Goal: Complete application form

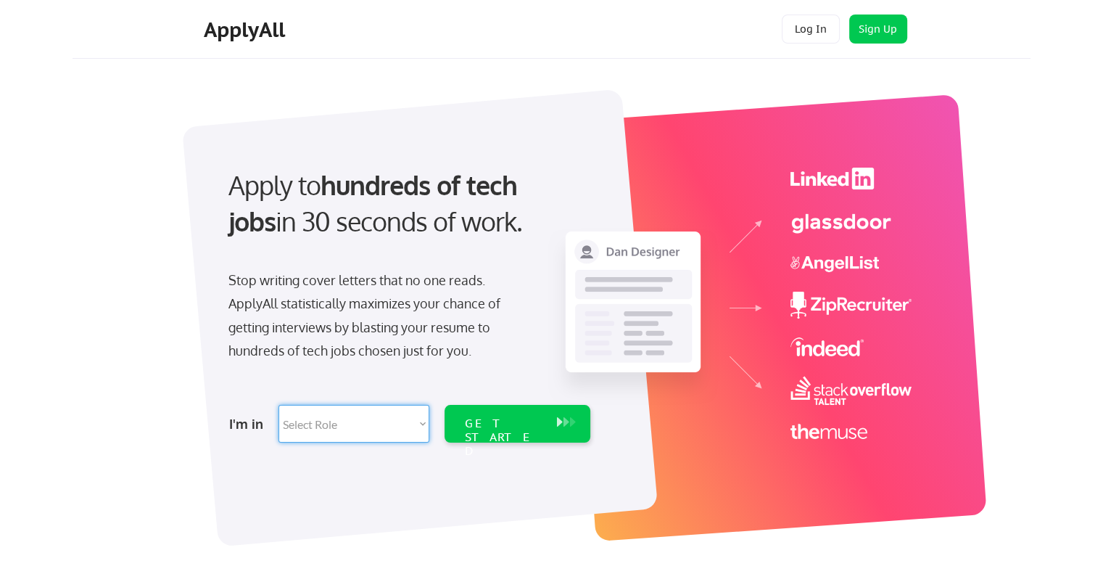
click at [343, 421] on select "Select Role Software Engineering Product Management Customer Success Sales UI/U…" at bounding box center [354, 424] width 151 height 38
select select ""marketing___comms""
click at [279, 405] on select "Select Role Software Engineering Product Management Customer Success Sales UI/U…" at bounding box center [354, 424] width 151 height 38
select select ""marketing___comms""
click at [508, 428] on div "GET STARTED" at bounding box center [504, 437] width 78 height 42
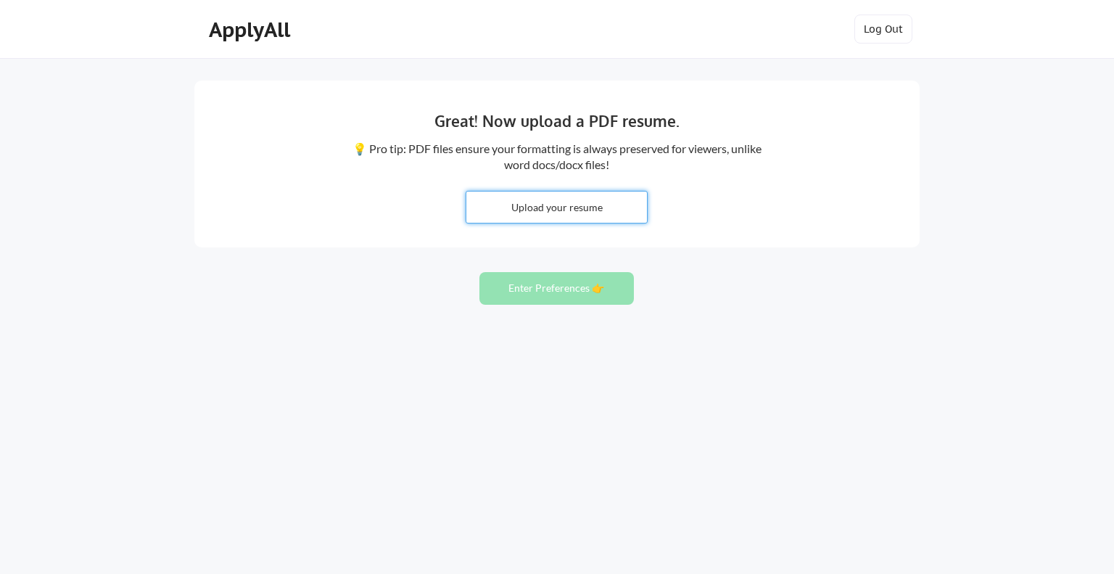
click at [569, 197] on input "file" at bounding box center [556, 206] width 181 height 31
type input "C:\fakepath\KH Res925.pdf"
click at [552, 289] on button "Enter Preferences 👉" at bounding box center [556, 288] width 154 height 33
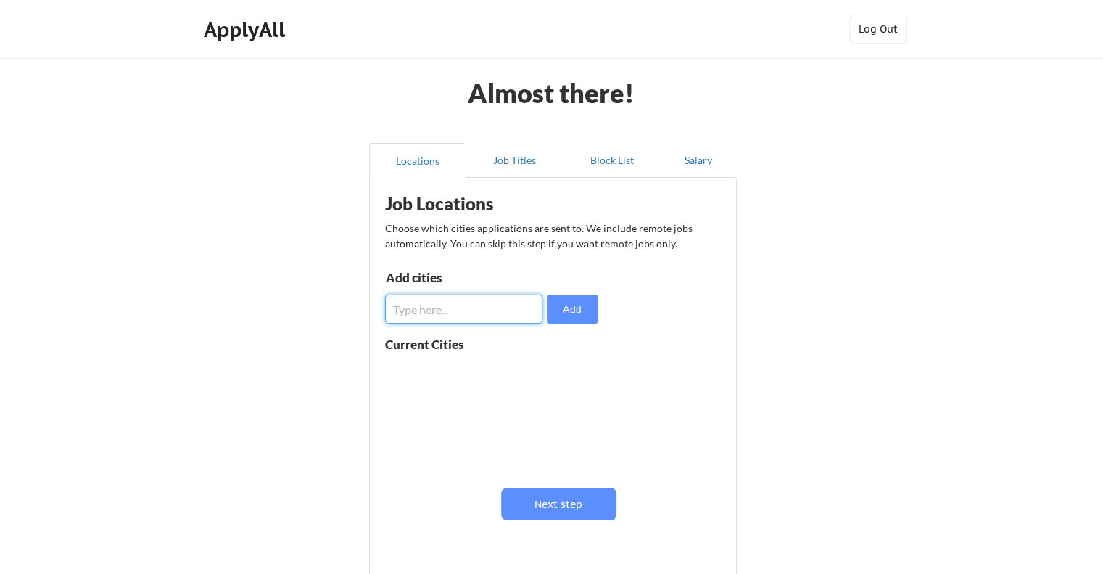
click at [436, 313] on input "input" at bounding box center [463, 308] width 157 height 29
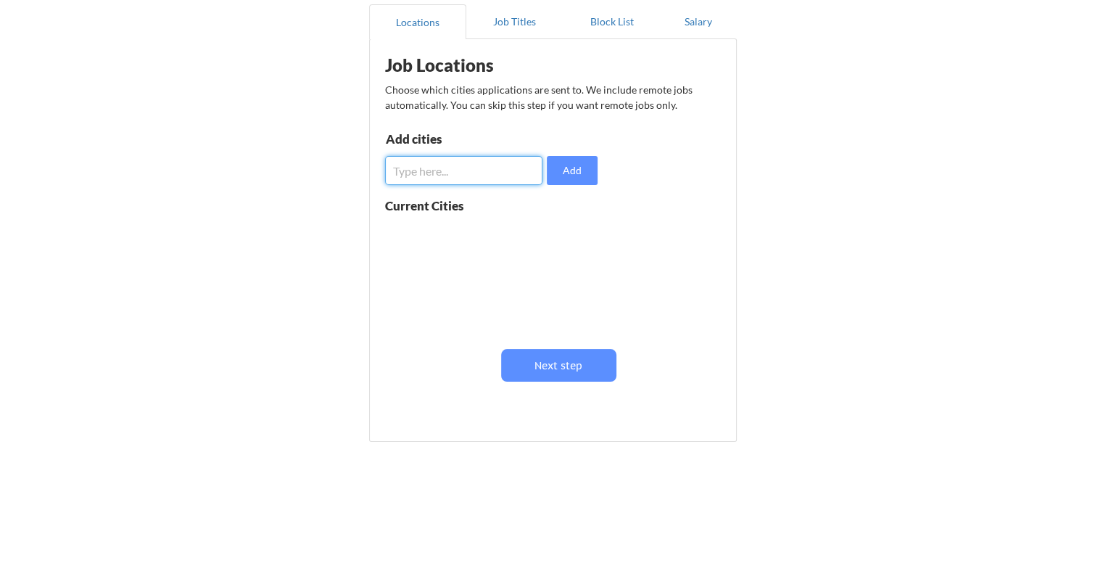
scroll to position [138, 0]
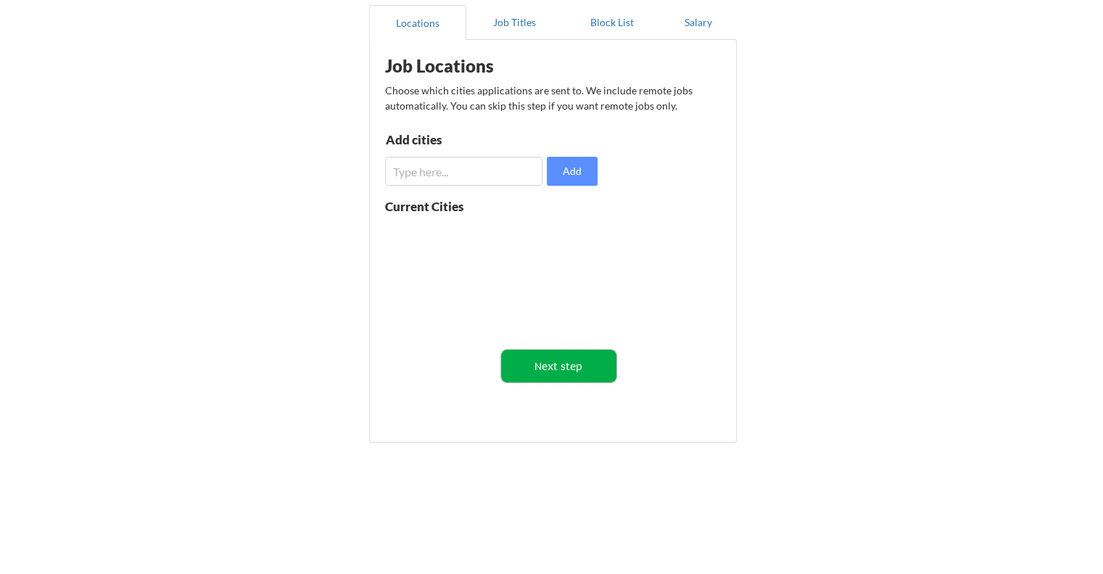
click at [583, 378] on button "Next step" at bounding box center [558, 366] width 115 height 33
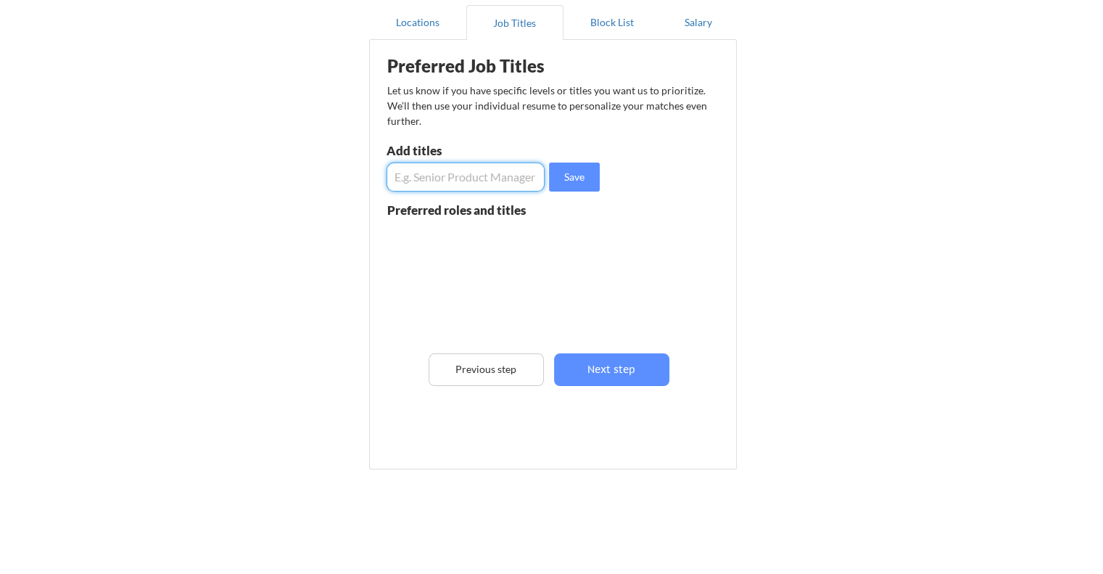
click at [445, 176] on input "input" at bounding box center [466, 176] width 158 height 29
type input "VP of Marketing"
click at [569, 183] on button "Save" at bounding box center [574, 176] width 51 height 29
click at [433, 172] on input "input" at bounding box center [466, 176] width 158 height 29
type input "Marketing Manager"
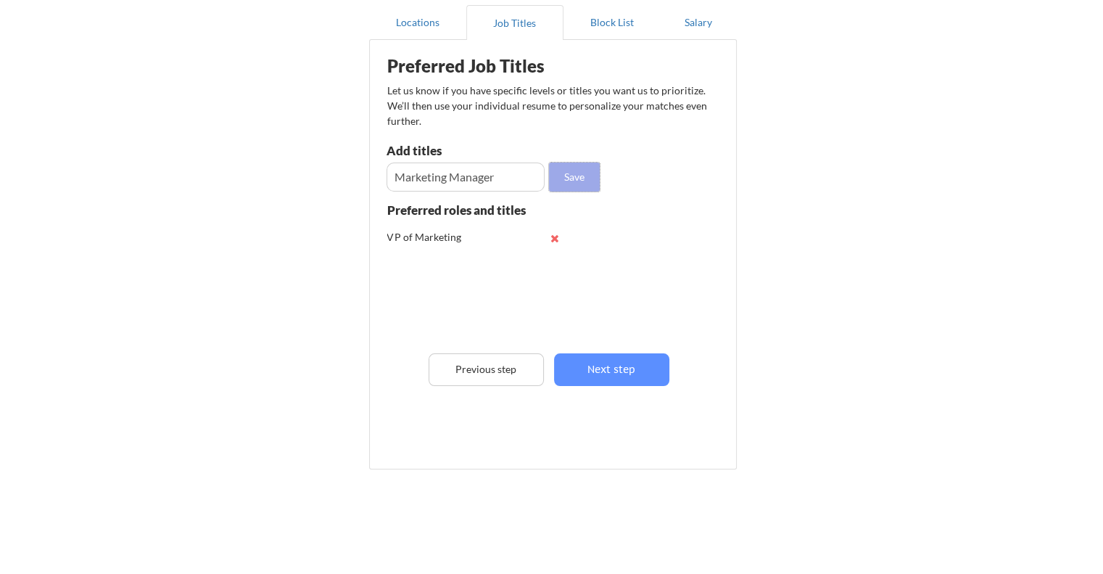
click at [564, 188] on button "Save" at bounding box center [574, 176] width 51 height 29
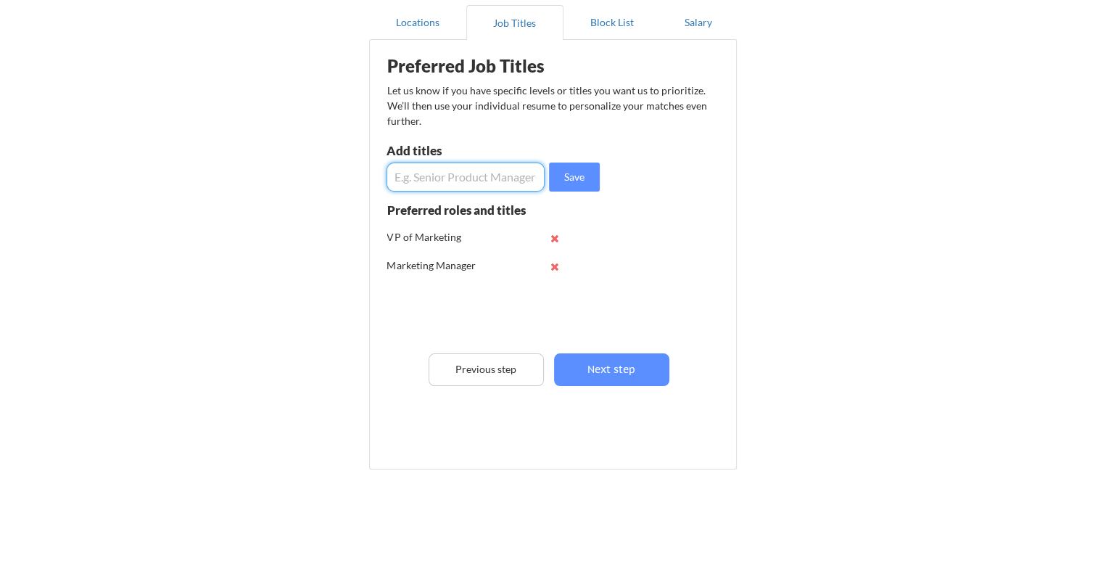
click at [440, 174] on input "input" at bounding box center [466, 176] width 158 height 29
type input "Director of Digital Marketing"
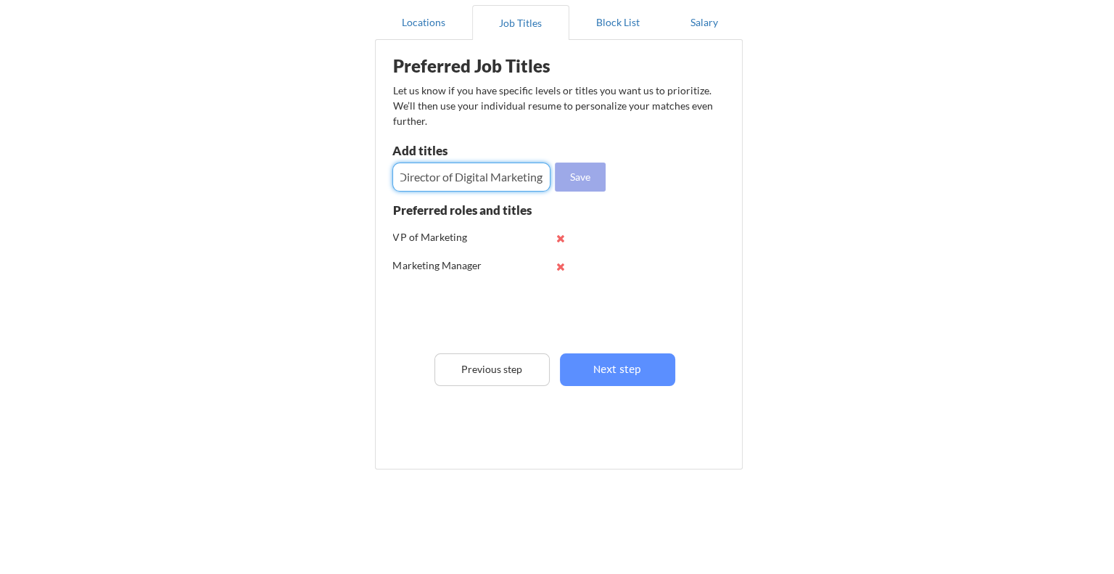
scroll to position [0, 0]
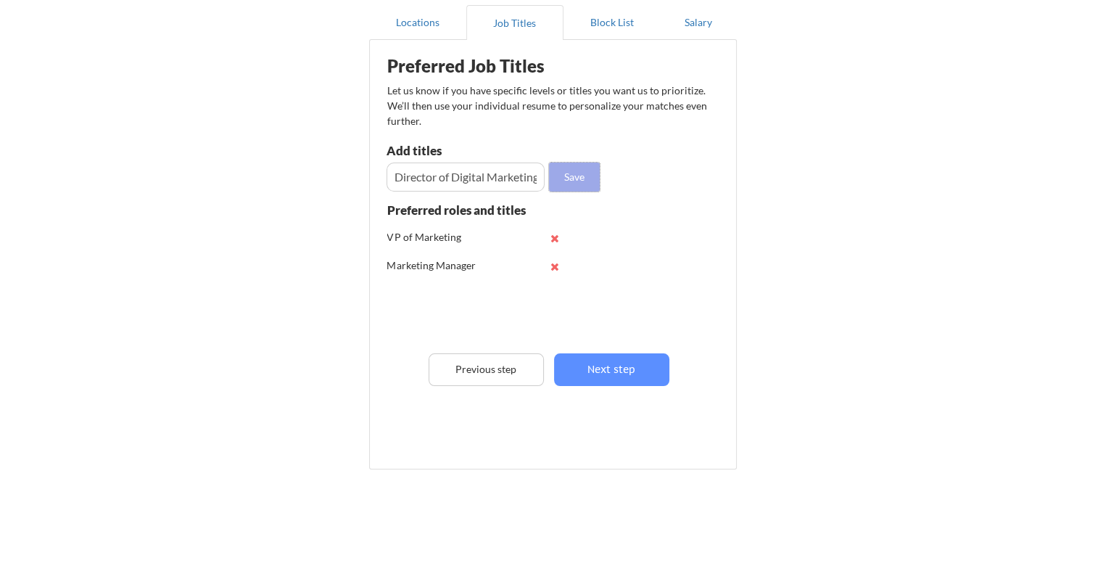
click at [562, 183] on button "Save" at bounding box center [574, 176] width 51 height 29
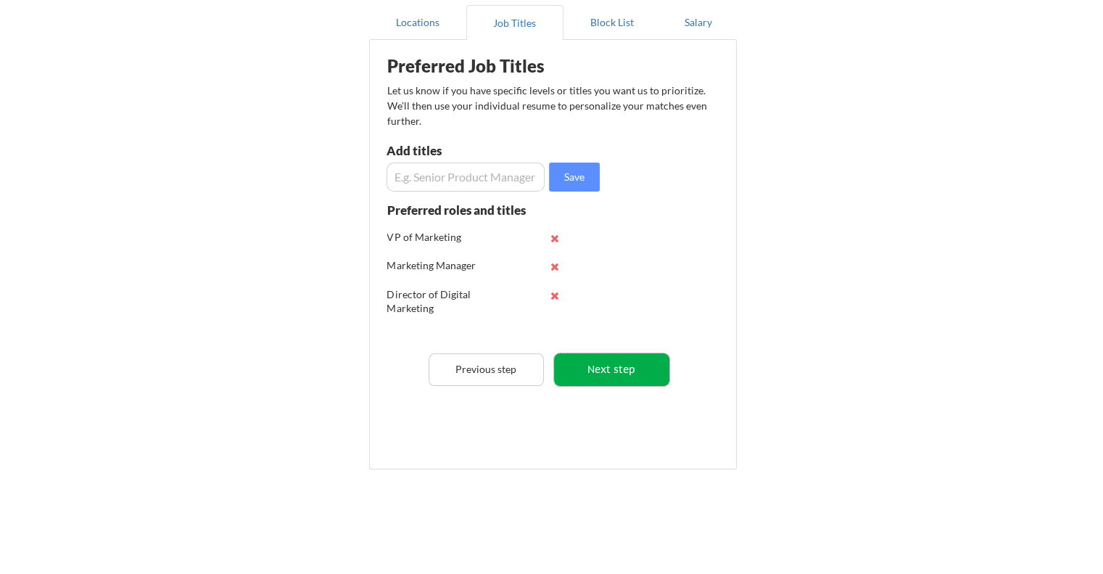
click at [639, 371] on button "Next step" at bounding box center [611, 369] width 115 height 33
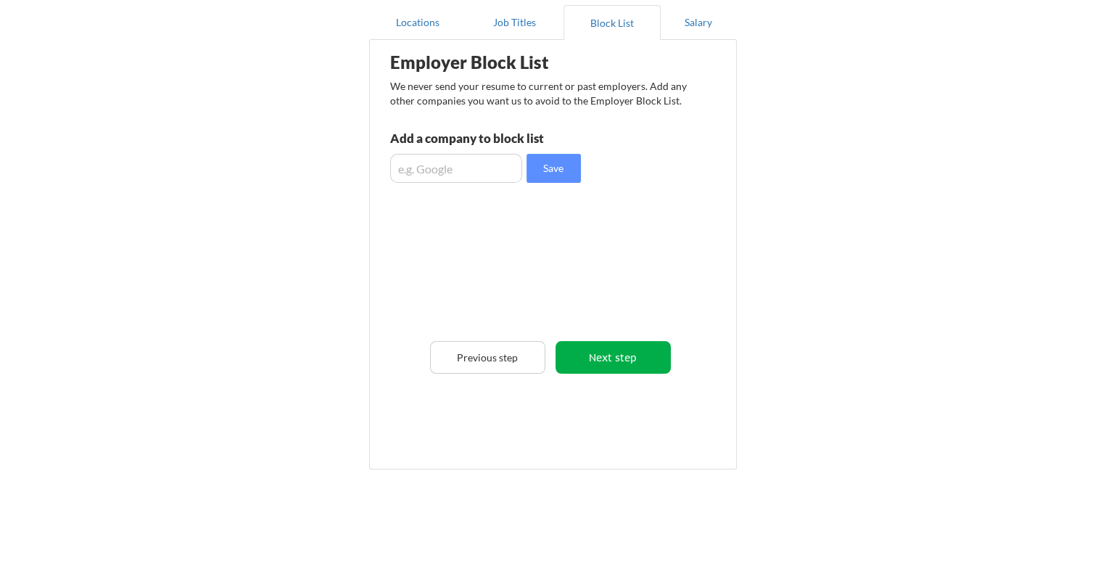
click at [619, 357] on button "Next step" at bounding box center [613, 357] width 115 height 33
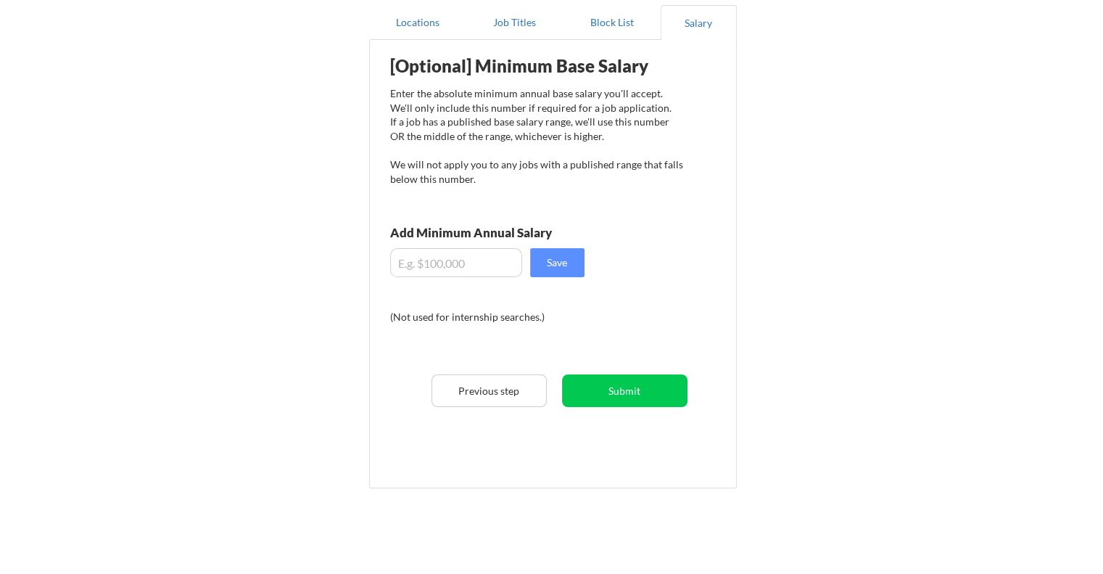
click at [433, 276] on div "[Optional] Minimum Base Salary Enter the absolute minimum annual base salary yo…" at bounding box center [556, 258] width 358 height 423
click at [422, 263] on input "input" at bounding box center [456, 262] width 132 height 29
type input "$150,000.00"
click at [566, 255] on button "Save" at bounding box center [557, 262] width 54 height 29
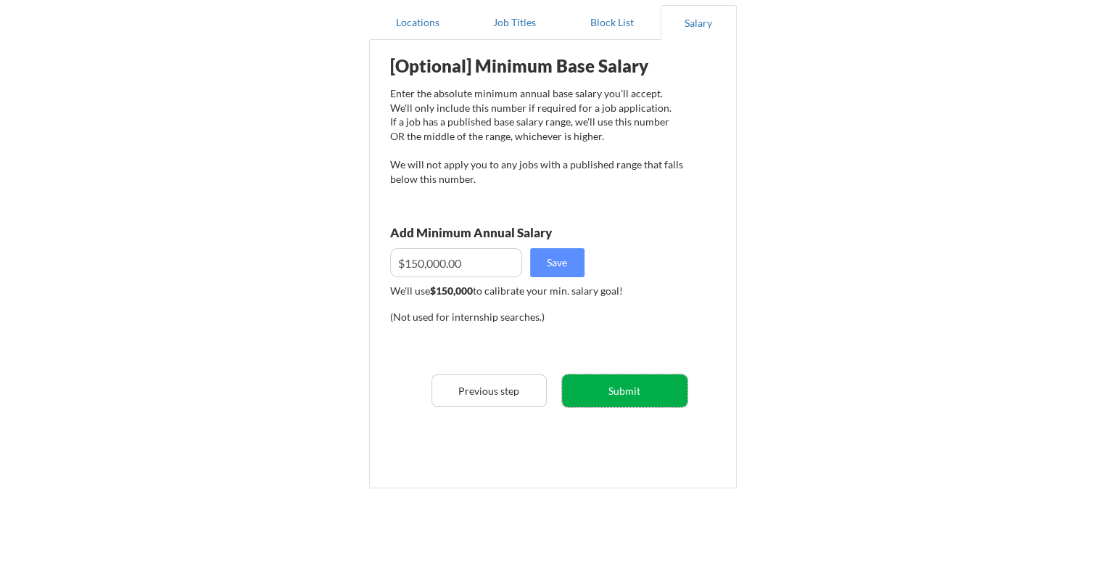
click at [635, 392] on button "Submit" at bounding box center [624, 390] width 125 height 33
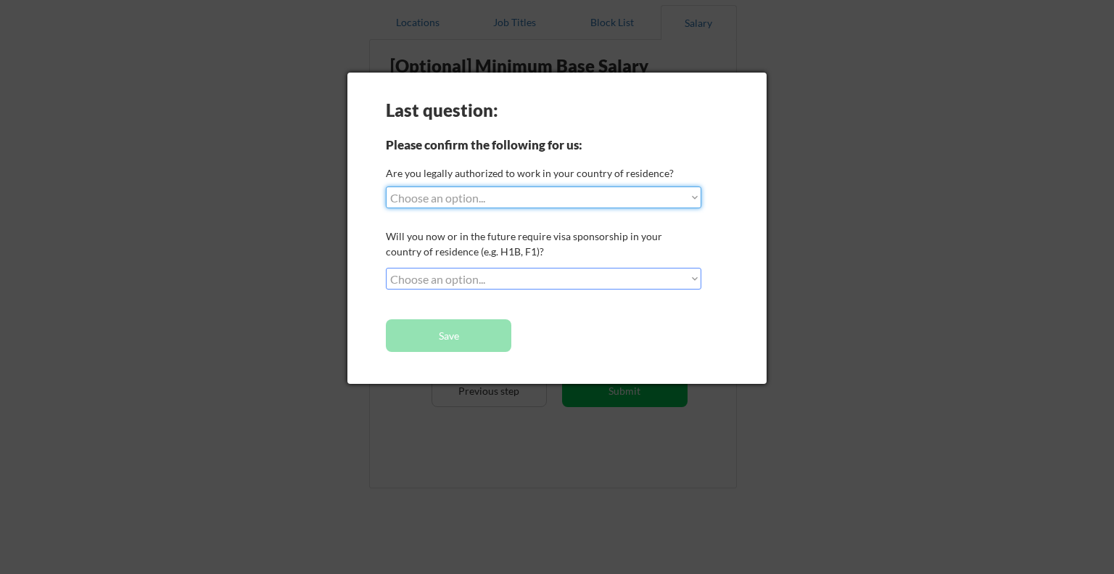
click at [536, 196] on select "Choose an option... Yes, I am a US Citizen Yes, I am a Canadian Citizen Yes, I …" at bounding box center [543, 197] width 315 height 22
select select ""yes__i_am_a_us_citizen""
click at [386, 186] on select "Choose an option... Yes, I am a US Citizen Yes, I am a Canadian Citizen Yes, I …" at bounding box center [543, 197] width 315 height 22
click at [435, 279] on select "Choose an option... No, I will not need sponsorship Yes, I will need sponsorship" at bounding box center [543, 279] width 315 height 22
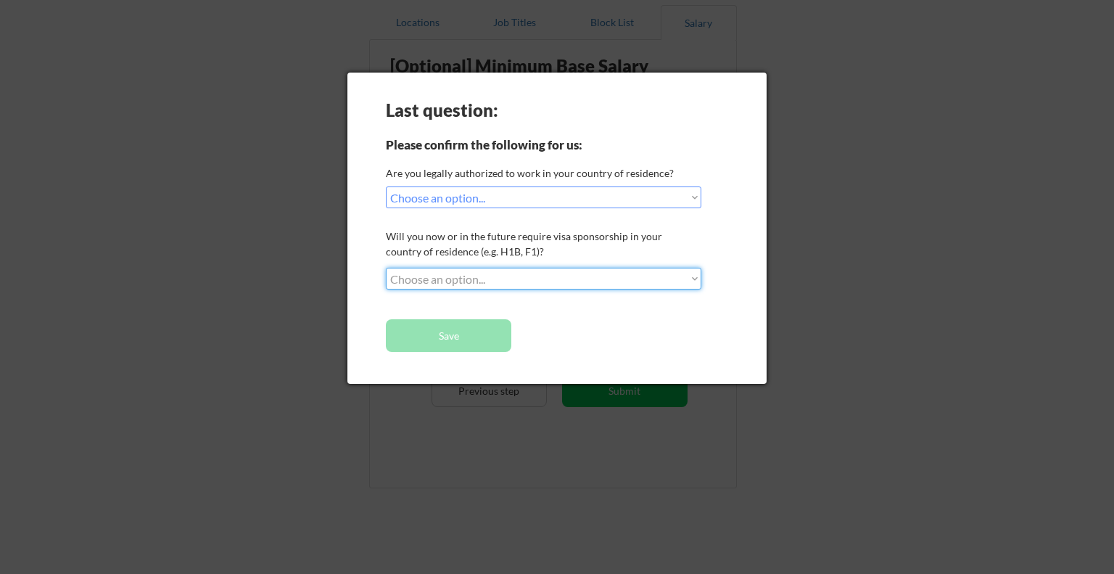
select select ""no__i_will_not_need_sponsorship""
click at [386, 268] on select "Choose an option... No, I will not need sponsorship Yes, I will need sponsorship" at bounding box center [543, 279] width 315 height 22
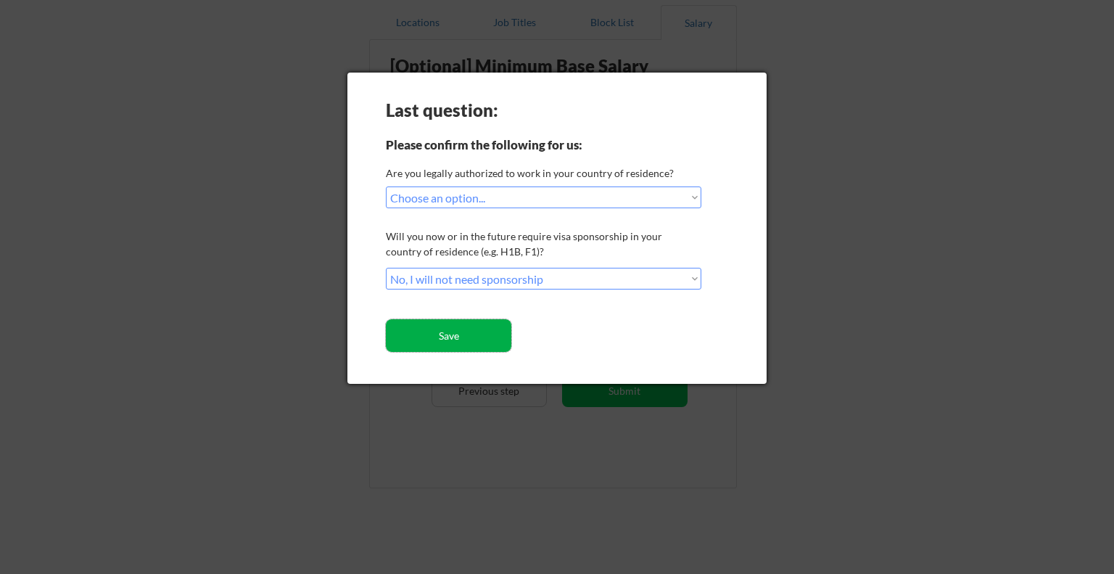
click at [416, 326] on button "Save" at bounding box center [448, 335] width 125 height 33
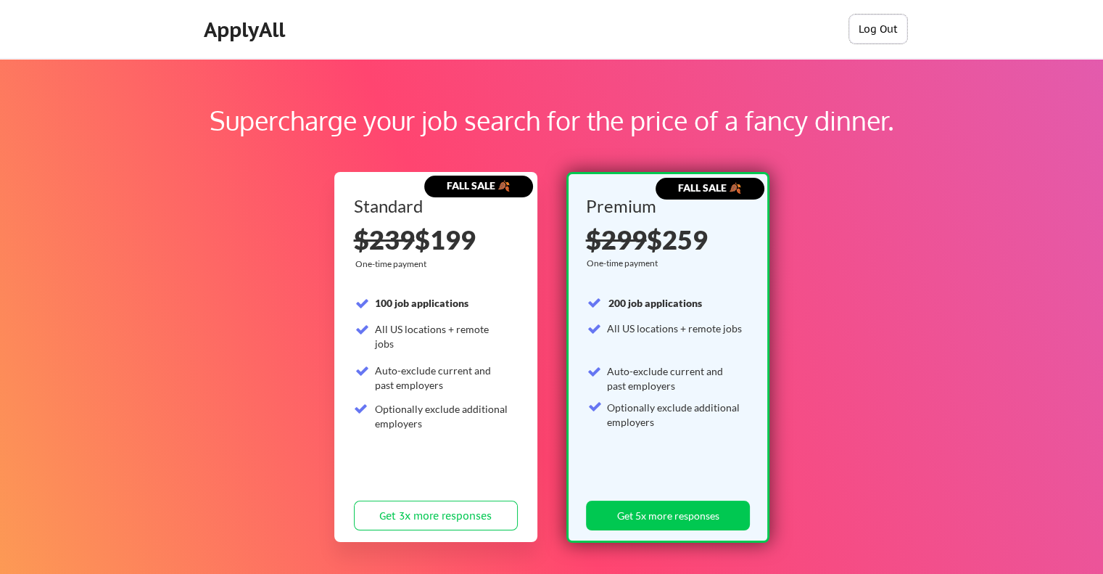
click at [871, 34] on button "Log Out" at bounding box center [878, 29] width 58 height 29
